Goal: Task Accomplishment & Management: Manage account settings

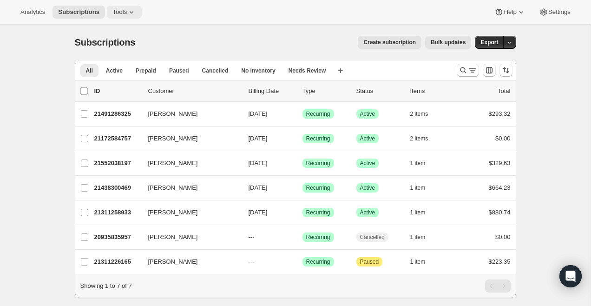
click at [126, 13] on span "Tools" at bounding box center [119, 11] width 14 height 7
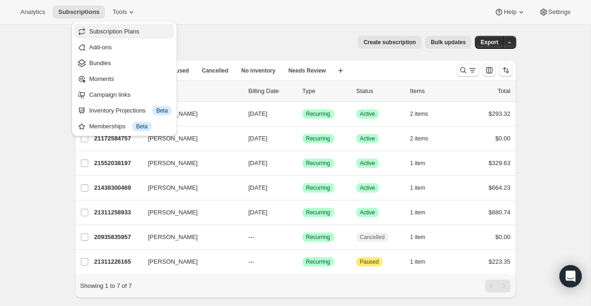
click at [131, 34] on span "Subscription Plans" at bounding box center [114, 31] width 50 height 7
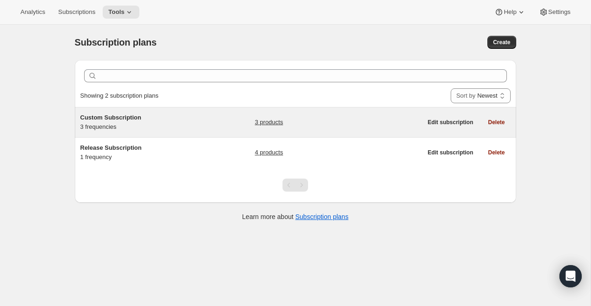
click at [114, 122] on div "Custom Subscription 3 frequencies" at bounding box center [138, 122] width 116 height 19
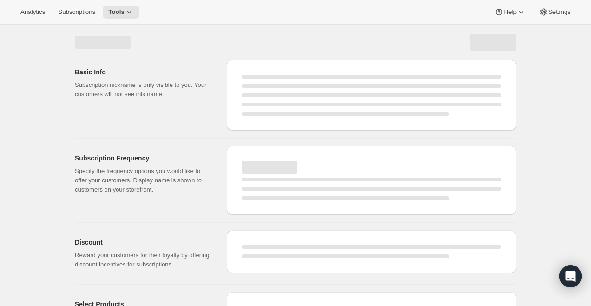
select select "WEEK"
select select "MONTH"
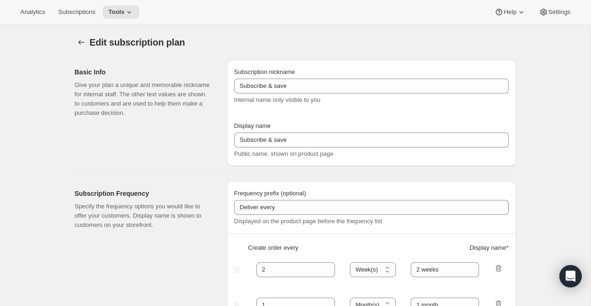
type input "Custom Subscription"
type input "1"
select select "MONTH"
type input "1 month"
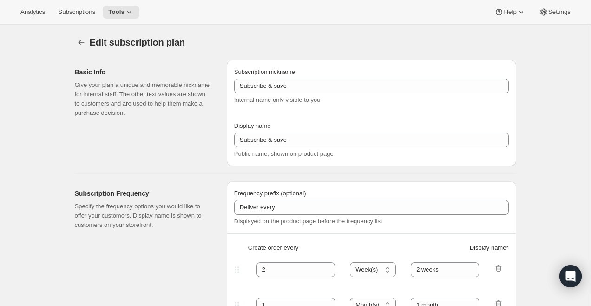
type input "2"
type input "2 Months"
type input "Choose which wines you’d like, how many bottles you’d like of each, and how oft…"
select select "MONTH"
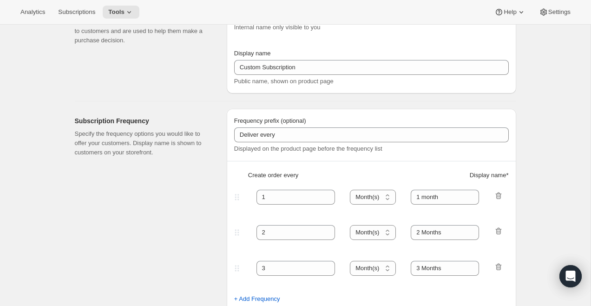
scroll to position [115, 0]
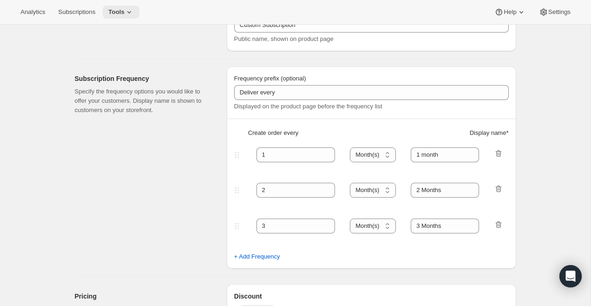
click at [130, 12] on icon at bounding box center [128, 11] width 9 height 9
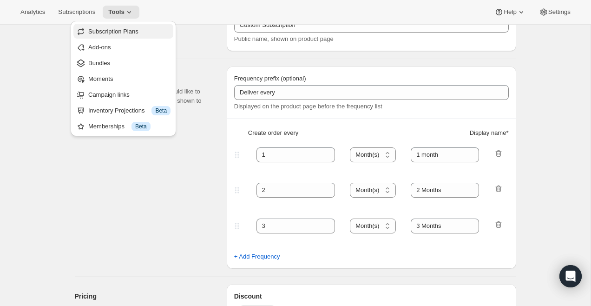
click at [123, 31] on span "Subscription Plans" at bounding box center [113, 31] width 50 height 7
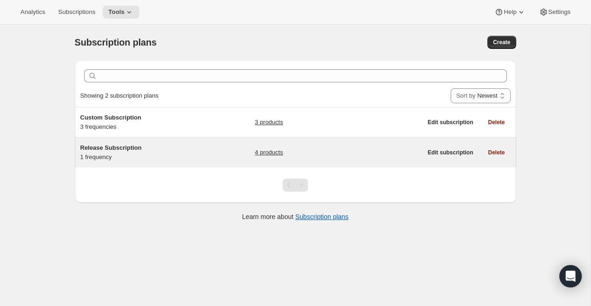
click at [112, 156] on div "Release Subscription 1 frequency" at bounding box center [138, 152] width 116 height 19
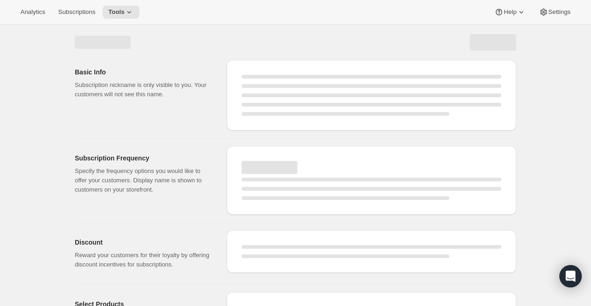
select select "WEEK"
select select "MONTH"
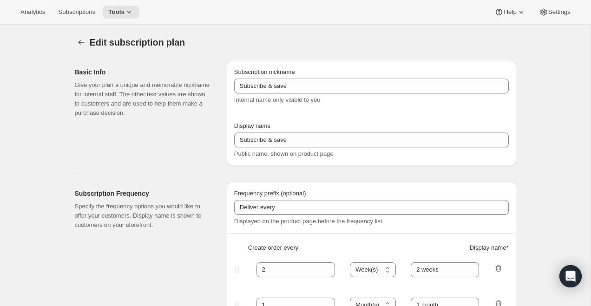
type input "Release Subscription"
type input "Delivered twice yearly"
type input "4"
select select "MONTH"
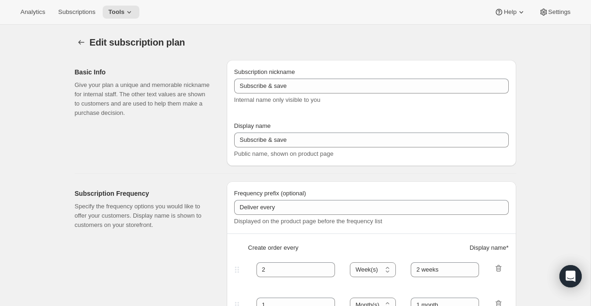
type input "(Jan, Jun)"
checkbox input "true"
select select "YEARDAY"
select select "6"
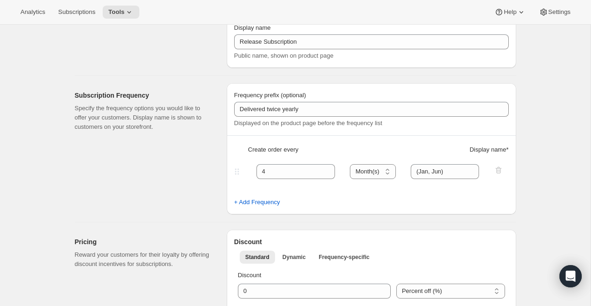
scroll to position [137, 0]
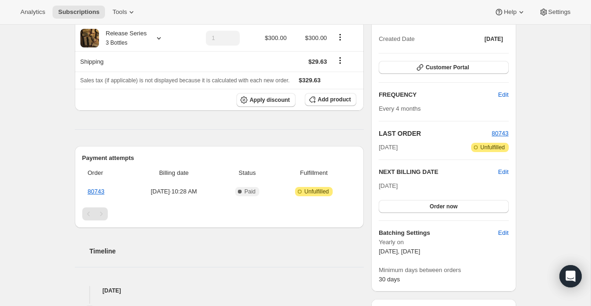
scroll to position [155, 0]
